Goal: Information Seeking & Learning: Learn about a topic

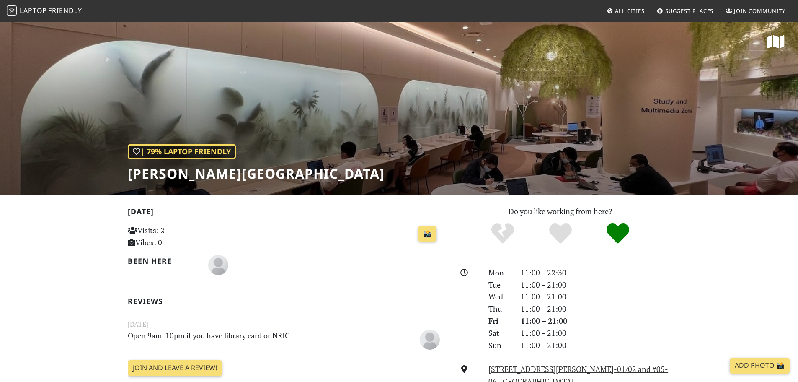
click at [73, 8] on span "Friendly" at bounding box center [65, 10] width 34 height 9
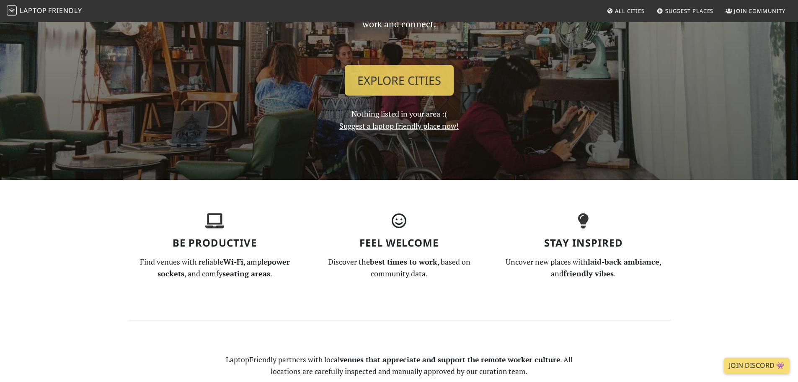
scroll to position [126, 0]
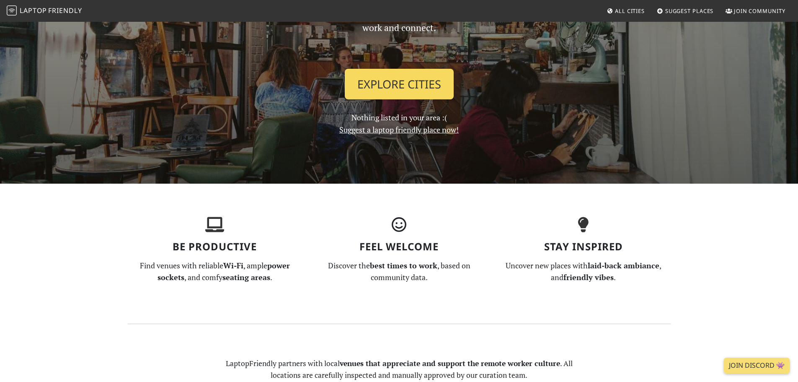
click at [429, 86] on link "Explore Cities" at bounding box center [399, 84] width 109 height 31
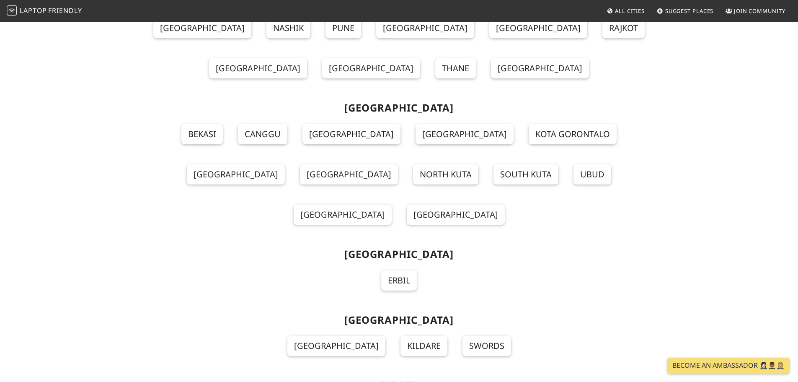
drag, startPoint x: 486, startPoint y: 195, endPoint x: 502, endPoint y: 246, distance: 53.1
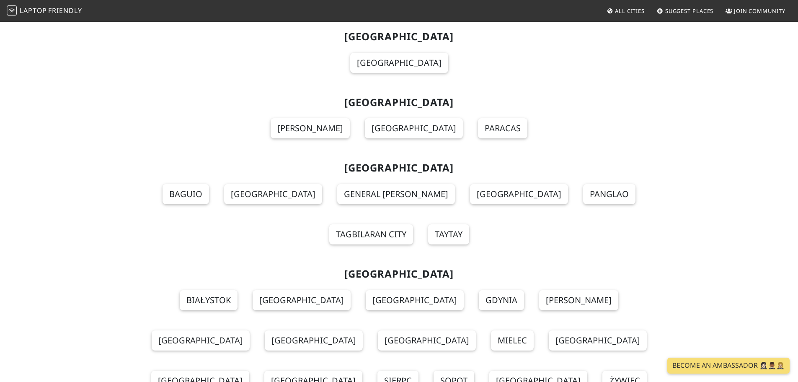
scroll to position [7039, 0]
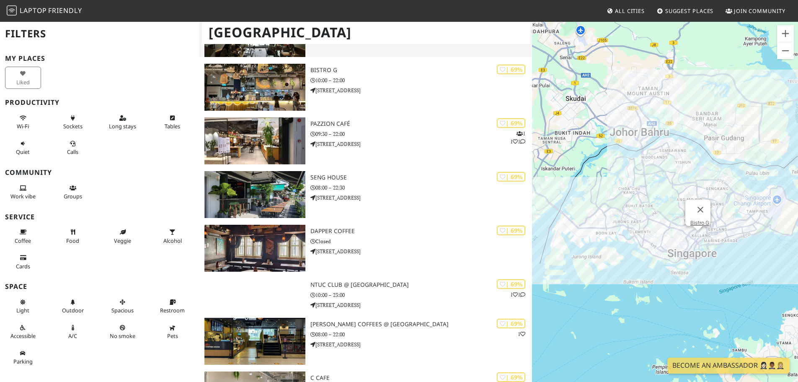
scroll to position [3394, 0]
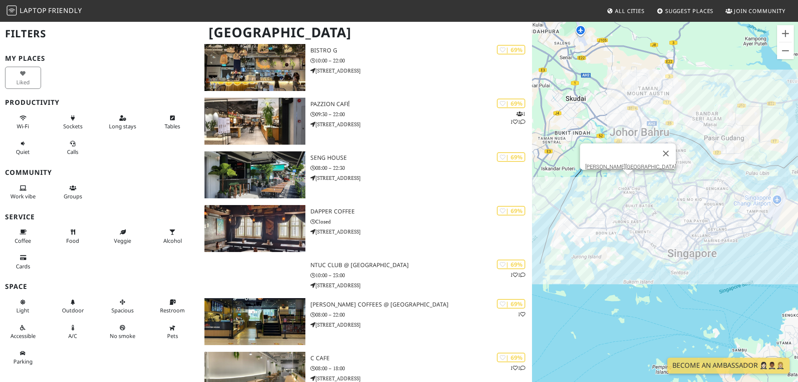
click at [629, 184] on div "To navigate, press the arrow keys. Choa Chu Kang Public Library" at bounding box center [665, 212] width 266 height 382
click at [662, 151] on button "Close" at bounding box center [666, 153] width 20 height 20
drag, startPoint x: 633, startPoint y: 174, endPoint x: 636, endPoint y: 157, distance: 17.0
click at [633, 173] on div "To navigate, press the arrow keys. Starbucks @ YewTee Point" at bounding box center [665, 212] width 266 height 382
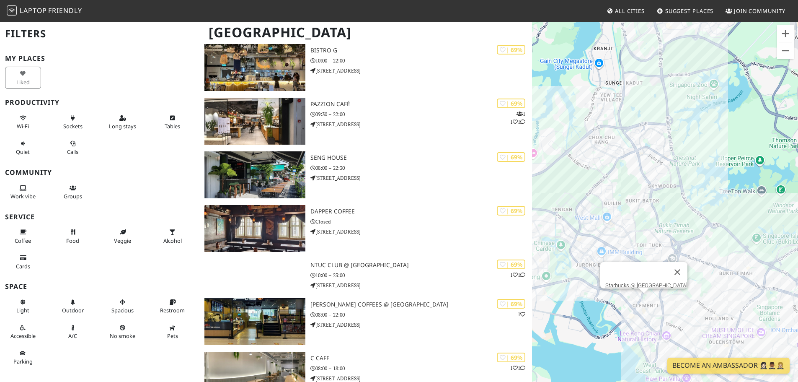
click at [642, 300] on div "To navigate, press the arrow keys. Starbucks @ [GEOGRAPHIC_DATA]" at bounding box center [665, 212] width 266 height 382
click at [650, 282] on link "Starbucks @ [GEOGRAPHIC_DATA]" at bounding box center [646, 285] width 82 height 6
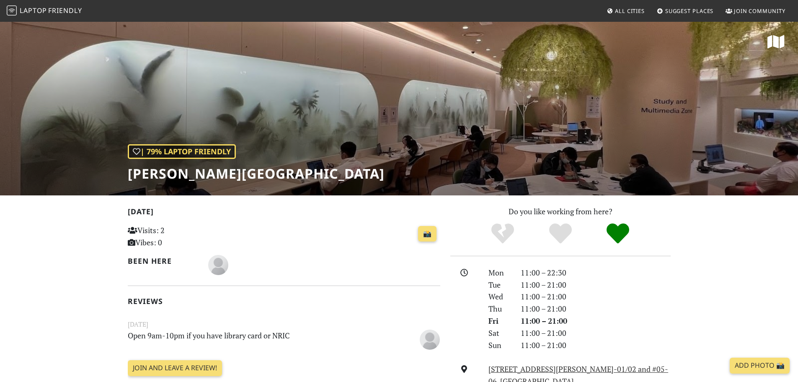
click at [40, 8] on span "Laptop" at bounding box center [33, 10] width 27 height 9
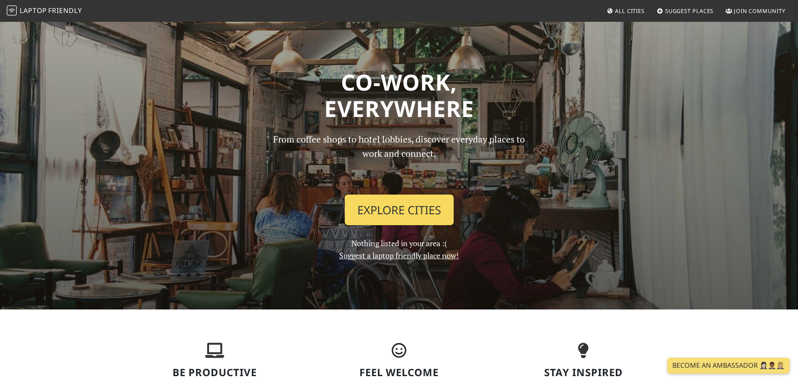
click at [432, 214] on link "Explore Cities" at bounding box center [399, 209] width 109 height 31
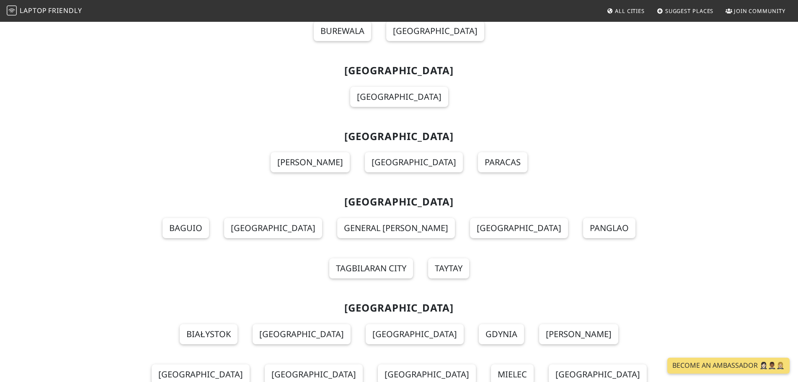
scroll to position [7132, 0]
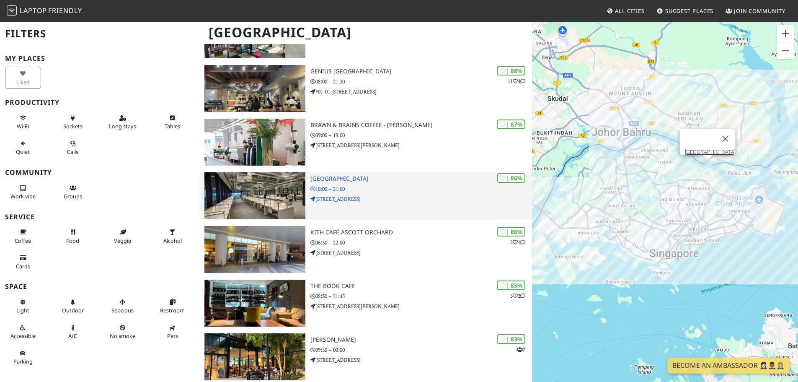
scroll to position [210, 0]
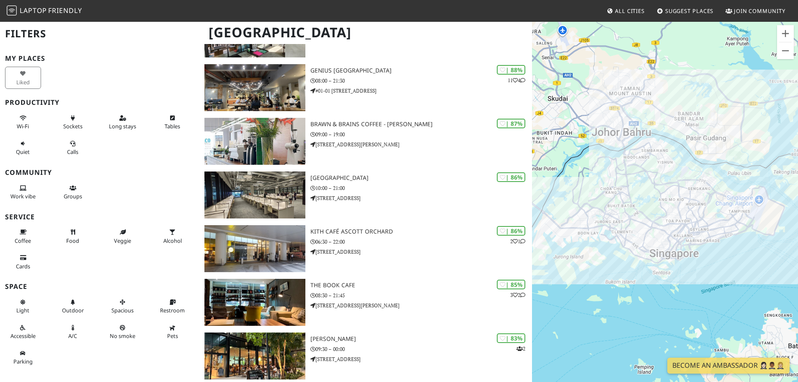
click at [365, 3] on nav "Laptop Friendly All Cities Suggest Places Join Community" at bounding box center [399, 11] width 798 height 22
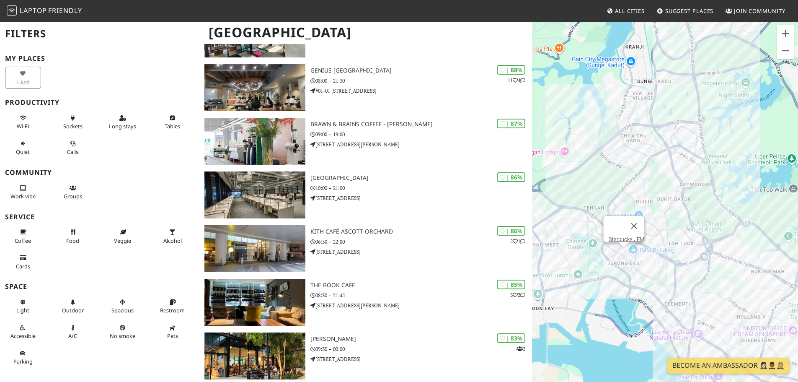
click at [622, 249] on div "To navigate, press the arrow keys. Starbucks JEM" at bounding box center [665, 212] width 266 height 382
click at [627, 236] on link "Starbucks JEM" at bounding box center [626, 239] width 36 height 6
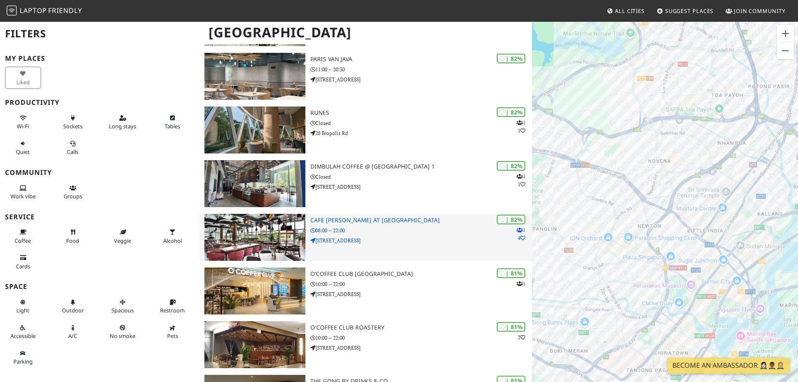
scroll to position [587, 0]
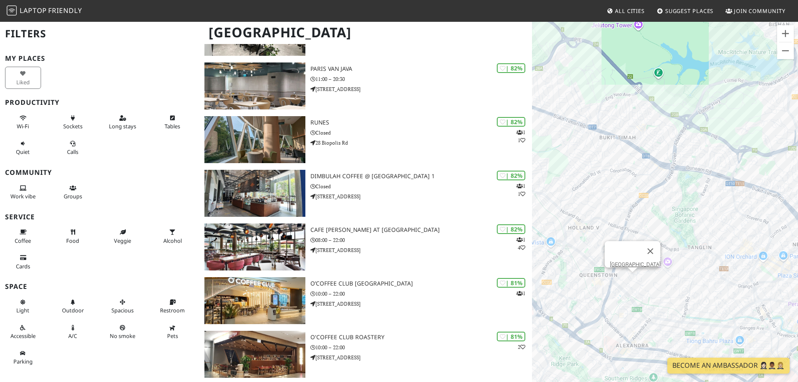
click at [635, 280] on div "To navigate, press the arrow keys. [GEOGRAPHIC_DATA]" at bounding box center [665, 212] width 266 height 382
click at [636, 261] on link "[GEOGRAPHIC_DATA]" at bounding box center [635, 264] width 51 height 6
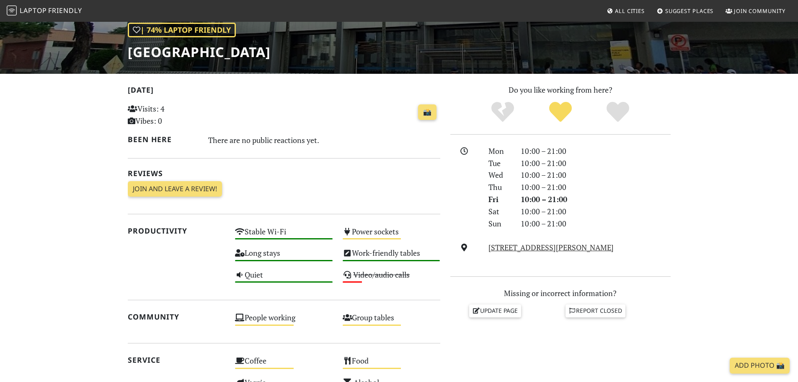
scroll to position [168, 0]
